Goal: Navigation & Orientation: Find specific page/section

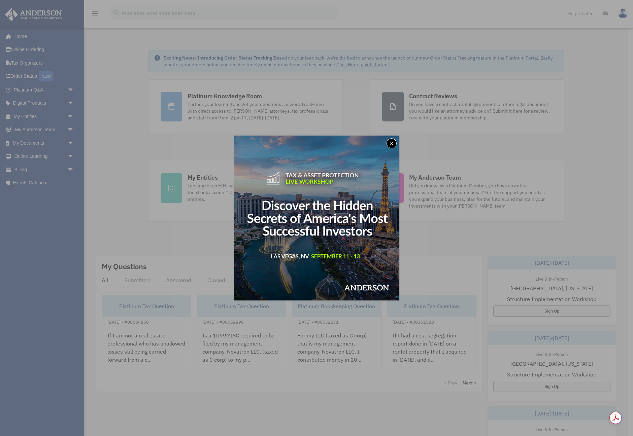
click at [74, 117] on div "x" at bounding box center [316, 218] width 633 height 436
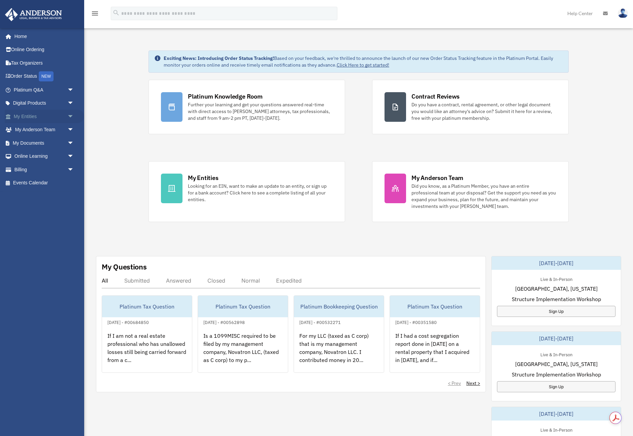
click at [71, 116] on span "arrow_drop_down" at bounding box center [73, 117] width 13 height 14
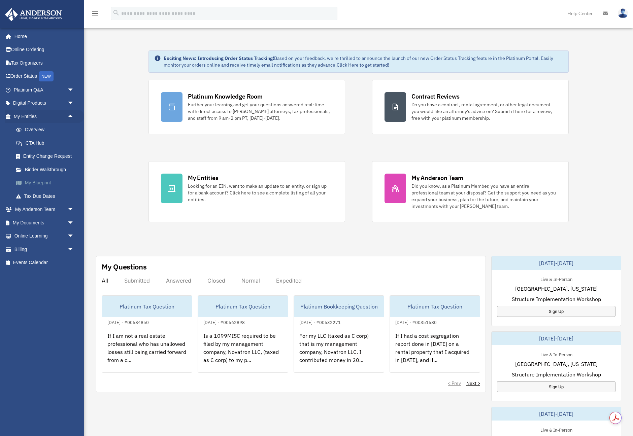
click at [40, 182] on link "My Blueprint" at bounding box center [46, 182] width 75 height 13
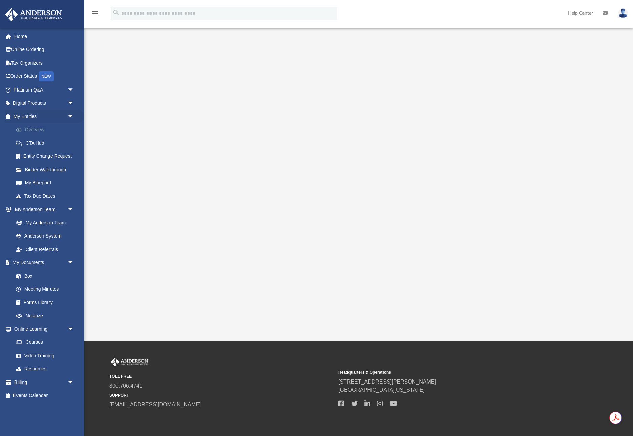
click at [34, 130] on link "Overview" at bounding box center [46, 129] width 75 height 13
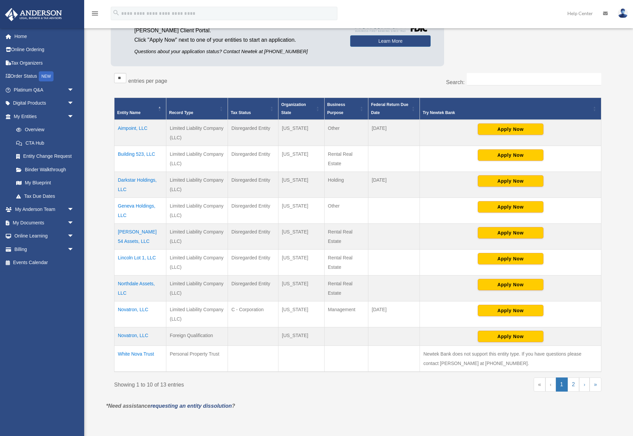
scroll to position [76, 0]
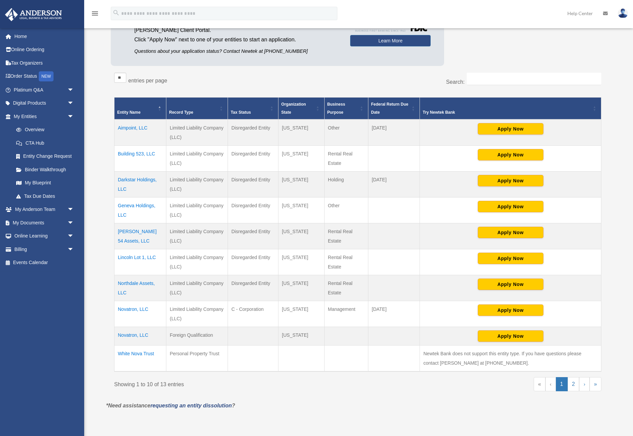
click at [253, 130] on td "Disregarded Entity" at bounding box center [253, 133] width 51 height 26
click at [55, 156] on link "Entity Change Request" at bounding box center [46, 156] width 75 height 13
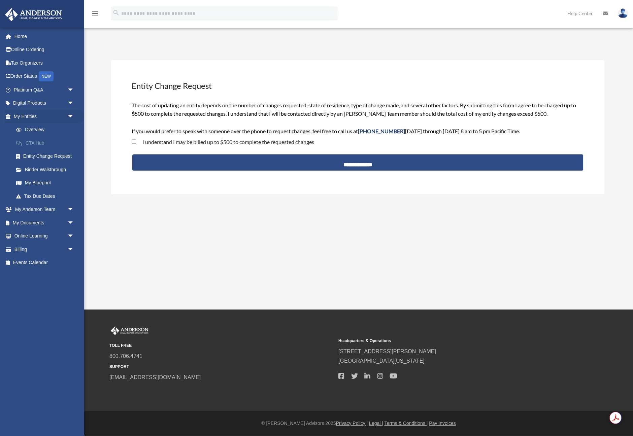
click at [38, 141] on link "CTA Hub" at bounding box center [46, 142] width 75 height 13
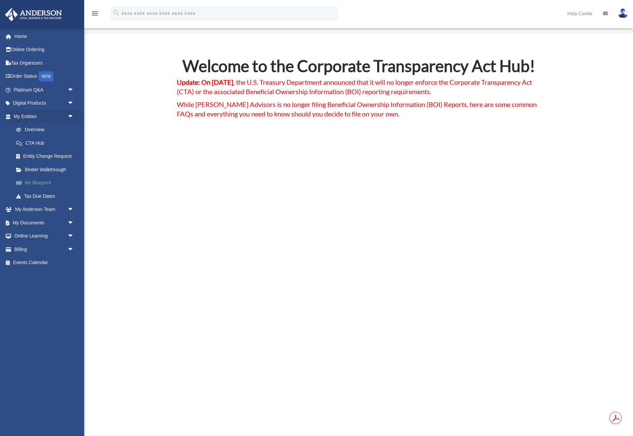
click at [38, 184] on link "My Blueprint" at bounding box center [46, 182] width 75 height 13
click at [55, 213] on link "My Anderson Team arrow_drop_down" at bounding box center [44, 209] width 79 height 13
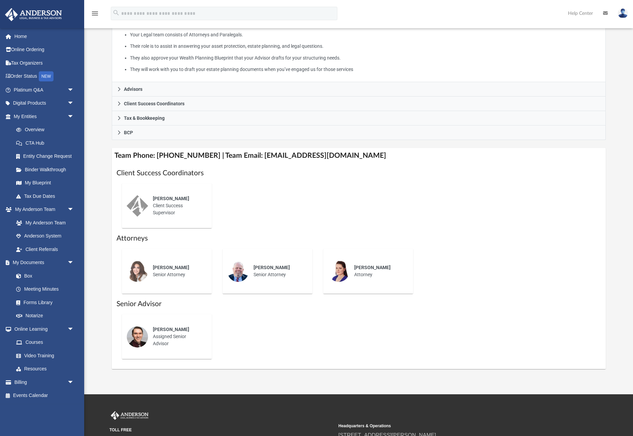
scroll to position [140, 0]
click at [97, 172] on div "Who is on my team and who will I work with: While a client of [PERSON_NAME] you…" at bounding box center [358, 137] width 549 height 463
click at [110, 117] on div "Who is on my team and who will I work with: While a client of [PERSON_NAME] you…" at bounding box center [358, 137] width 549 height 463
click at [103, 269] on div "Who is on my team and who will I work with: While a client of [PERSON_NAME] you…" at bounding box center [358, 137] width 549 height 463
